Goal: Navigation & Orientation: Find specific page/section

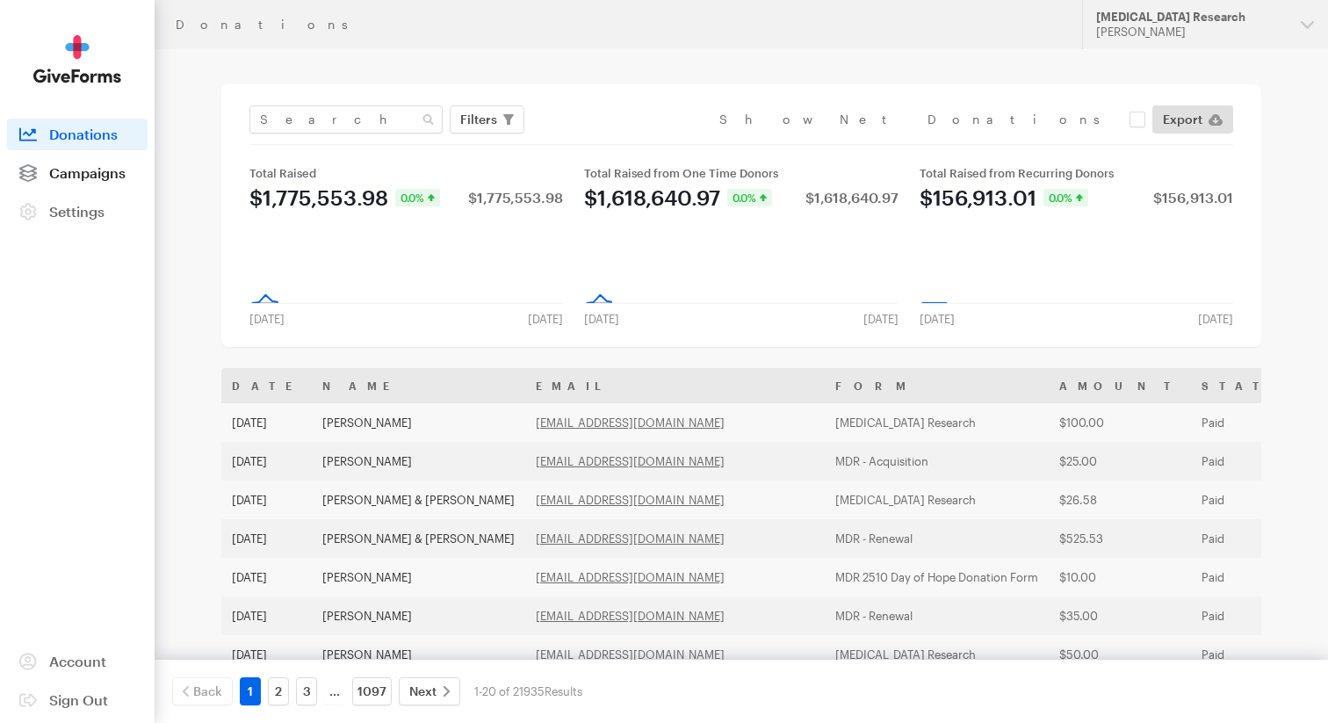
click at [88, 171] on span "Campaigns" at bounding box center [87, 172] width 76 height 17
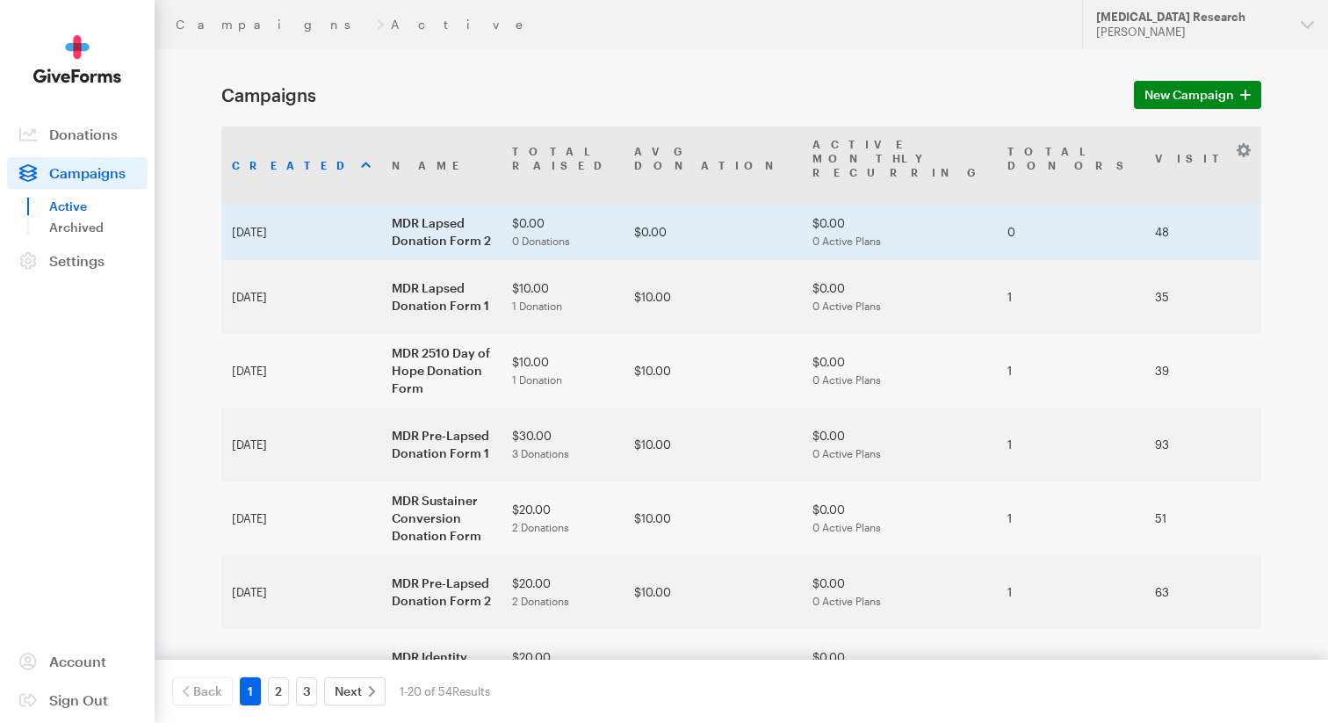
click at [386, 204] on td "MDR Lapsed Donation Form 2" at bounding box center [441, 232] width 120 height 56
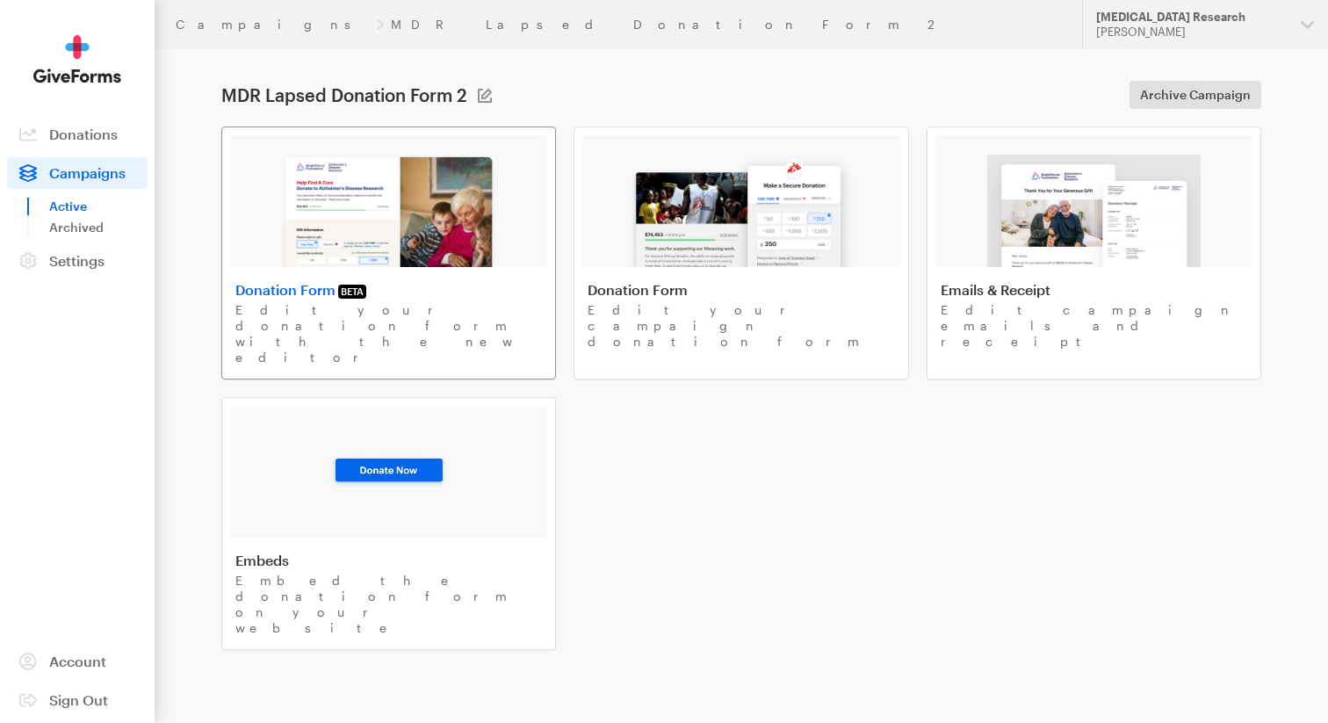
click at [393, 210] on img at bounding box center [388, 211] width 215 height 112
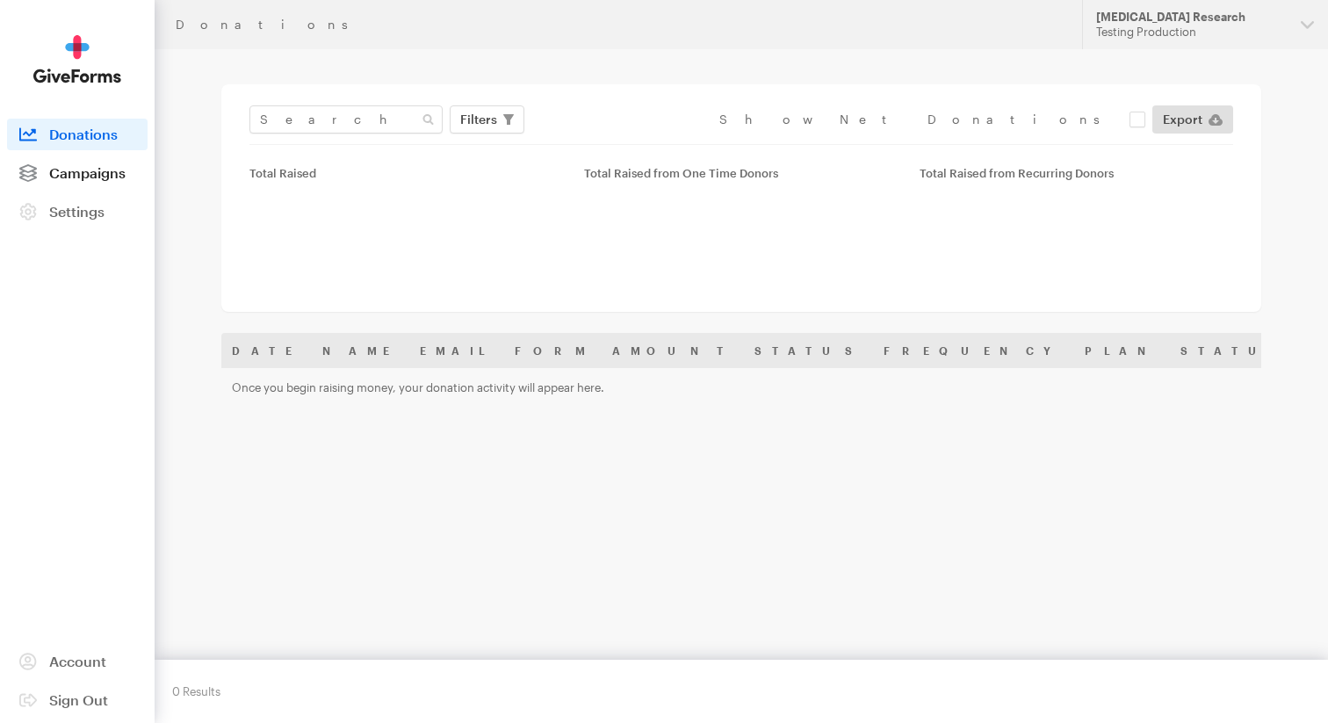
click at [61, 169] on span "Campaigns" at bounding box center [87, 172] width 76 height 17
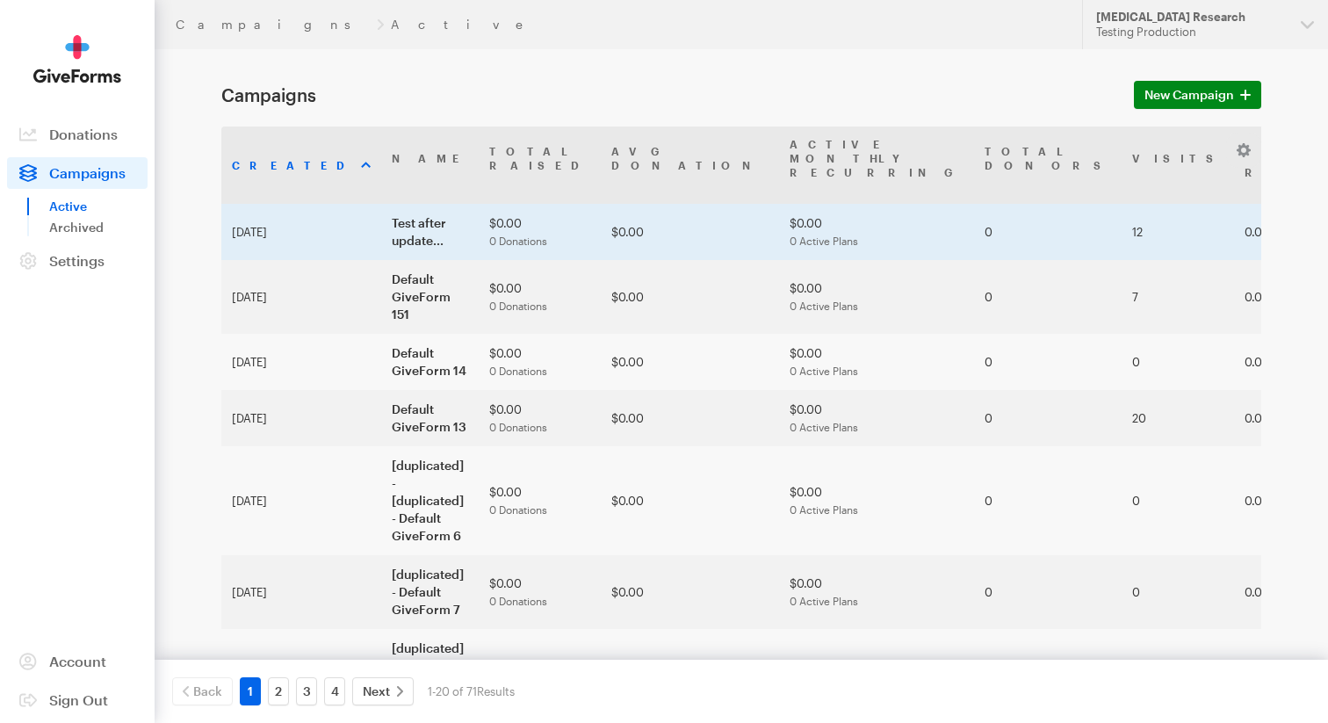
click at [429, 204] on td "Test after update..." at bounding box center [429, 232] width 97 height 56
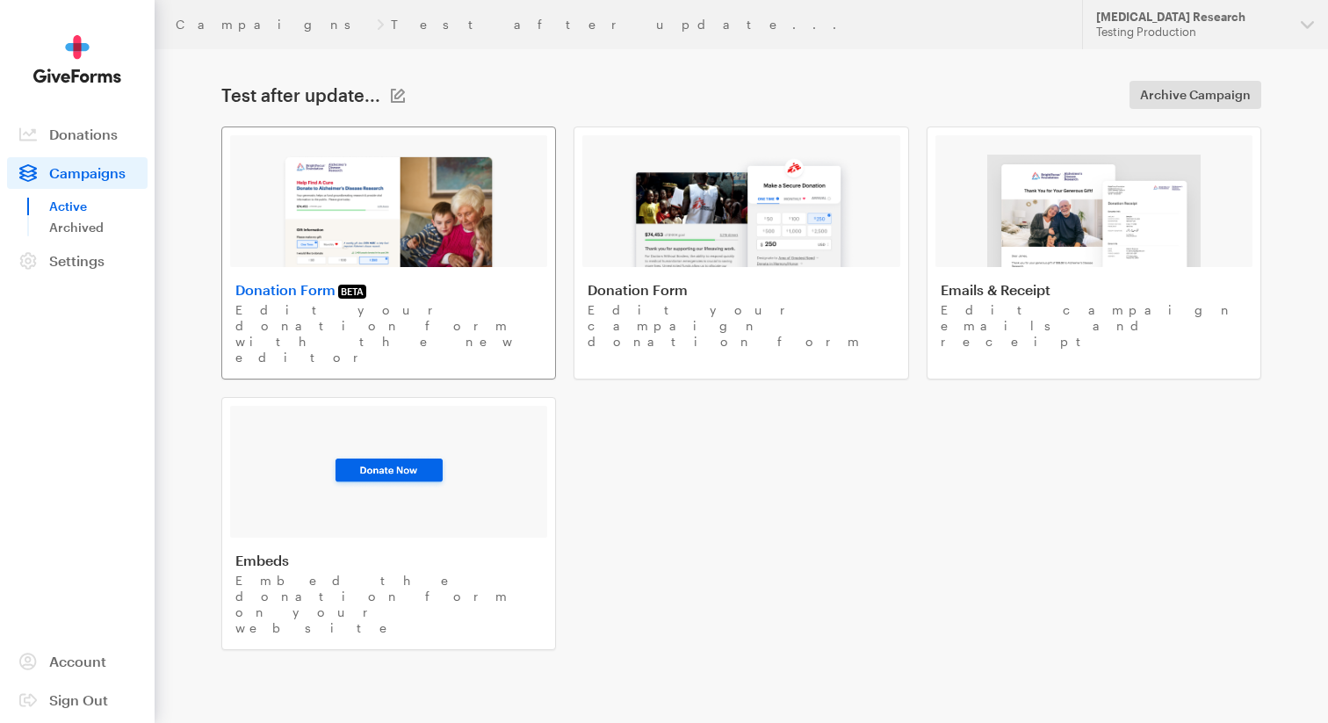
click at [431, 222] on img at bounding box center [388, 211] width 215 height 112
